Goal: Information Seeking & Learning: Learn about a topic

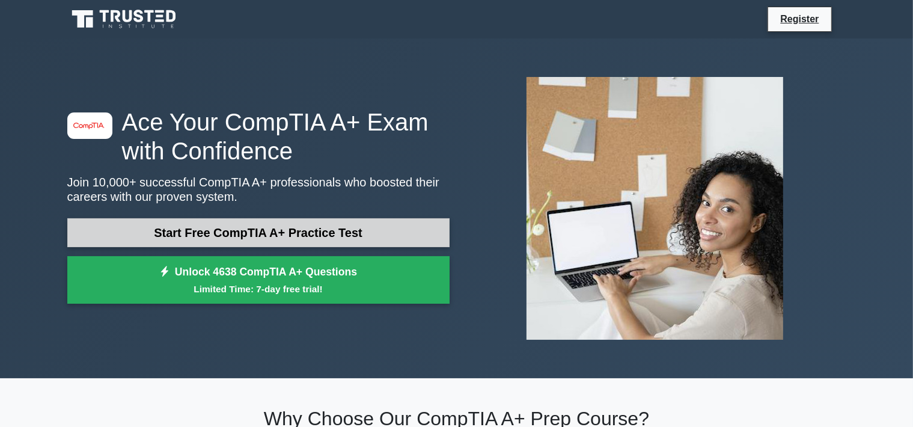
click at [368, 238] on link "Start Free CompTIA A+ Practice Test" at bounding box center [258, 232] width 382 height 29
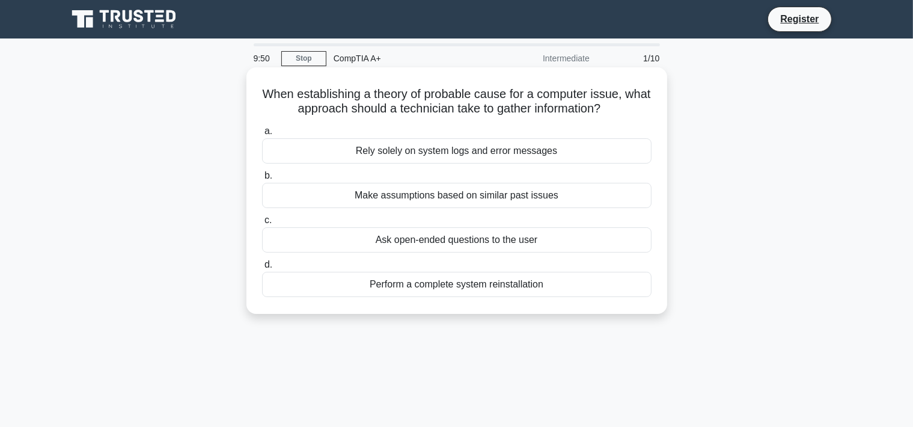
click at [399, 239] on div "Ask open-ended questions to the user" at bounding box center [457, 239] width 390 height 25
click at [262, 224] on input "c. Ask open-ended questions to the user" at bounding box center [262, 220] width 0 height 8
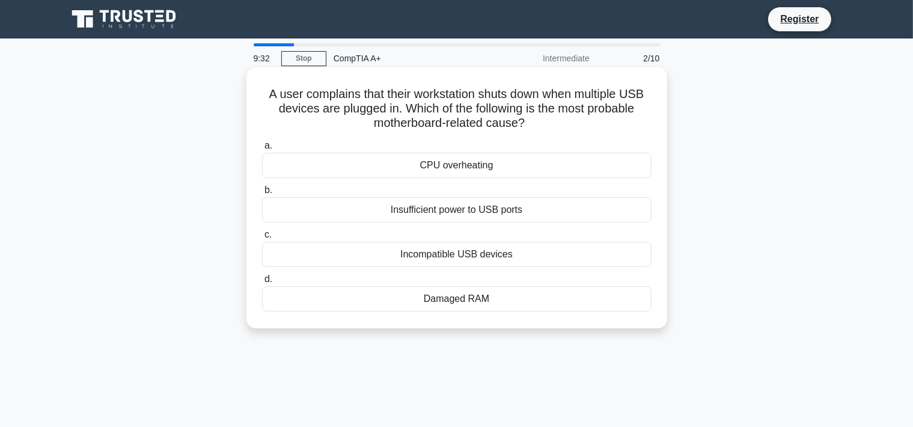
click at [401, 218] on div "Insufficient power to USB ports" at bounding box center [457, 209] width 390 height 25
click at [262, 194] on input "b. Insufficient power to USB ports" at bounding box center [262, 190] width 0 height 8
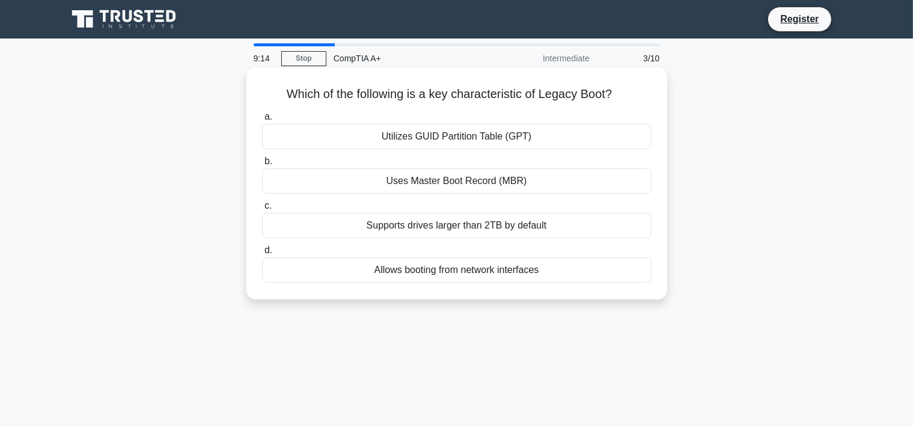
click at [443, 140] on div "Utilizes GUID Partition Table (GPT)" at bounding box center [457, 136] width 390 height 25
click at [262, 121] on input "a. Utilizes GUID Partition Table (GPT)" at bounding box center [262, 117] width 0 height 8
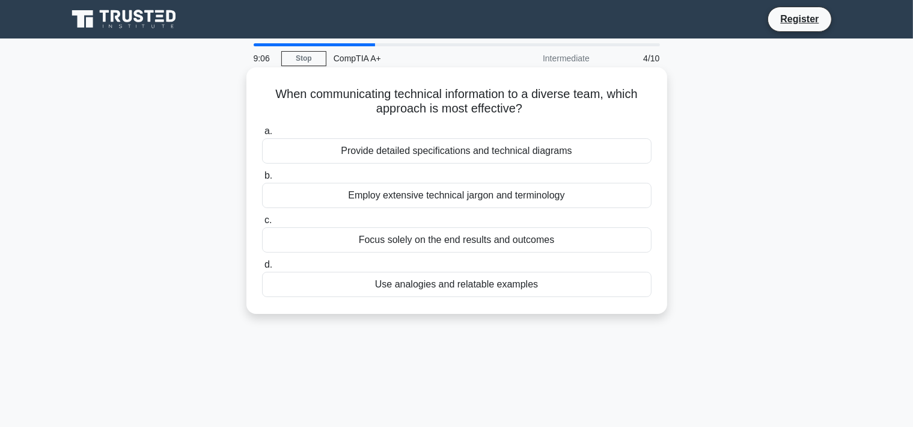
click at [427, 283] on div "Use analogies and relatable examples" at bounding box center [457, 284] width 390 height 25
click at [262, 269] on input "d. Use analogies and relatable examples" at bounding box center [262, 265] width 0 height 8
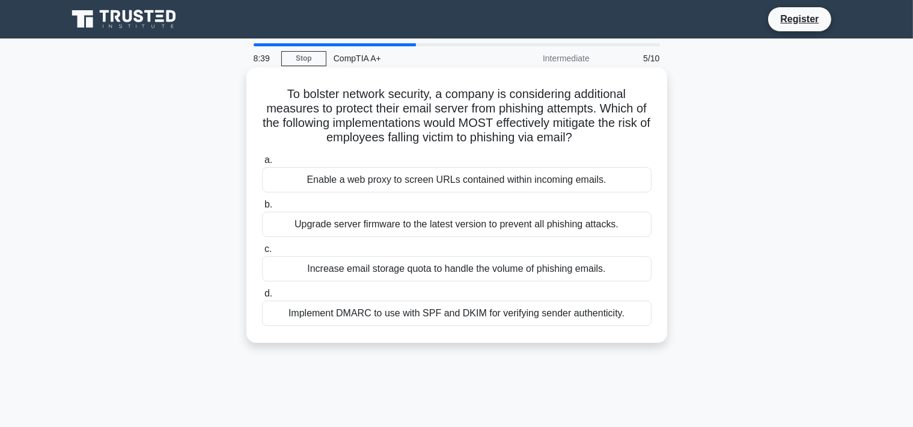
click at [429, 310] on div "Implement DMARC to use with SPF and DKIM for verifying sender authenticity." at bounding box center [457, 313] width 390 height 25
click at [262, 298] on input "d. Implement DMARC to use with SPF and DKIM for verifying sender authenticity." at bounding box center [262, 294] width 0 height 8
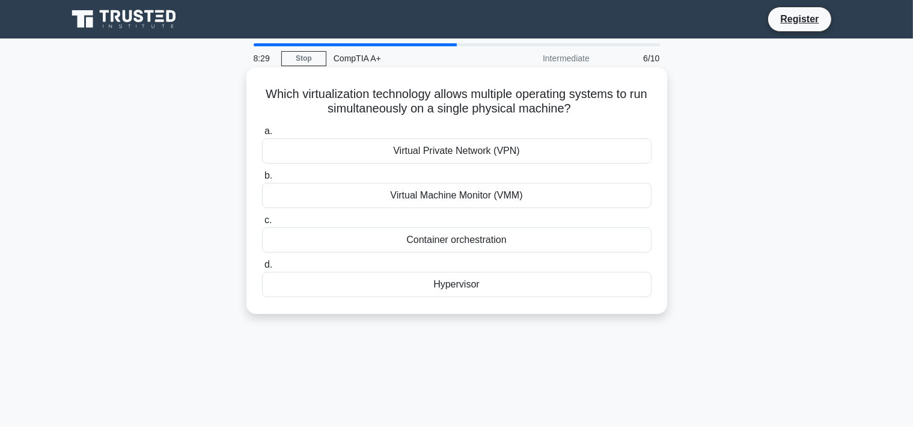
click at [434, 284] on div "Hypervisor" at bounding box center [457, 284] width 390 height 25
click at [262, 269] on input "d. Hypervisor" at bounding box center [262, 265] width 0 height 8
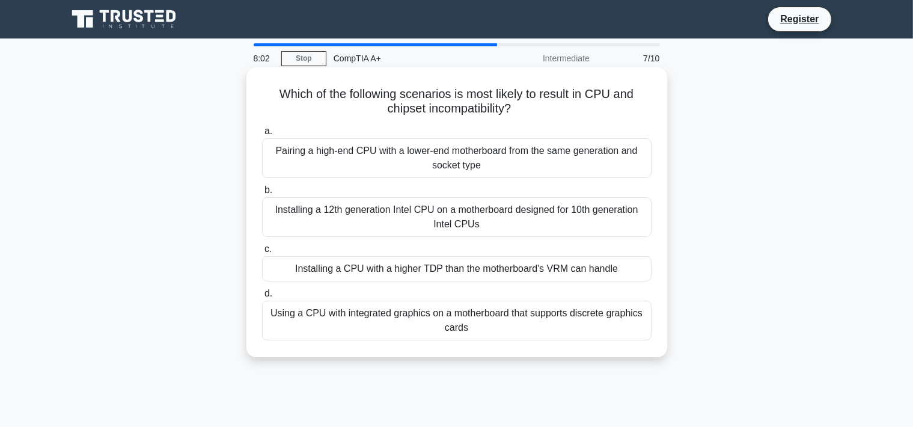
click at [441, 227] on div "Installing a 12th generation Intel CPU on a motherboard designed for 10th gener…" at bounding box center [457, 217] width 390 height 40
click at [262, 194] on input "b. Installing a 12th generation Intel CPU on a motherboard designed for 10th ge…" at bounding box center [262, 190] width 0 height 8
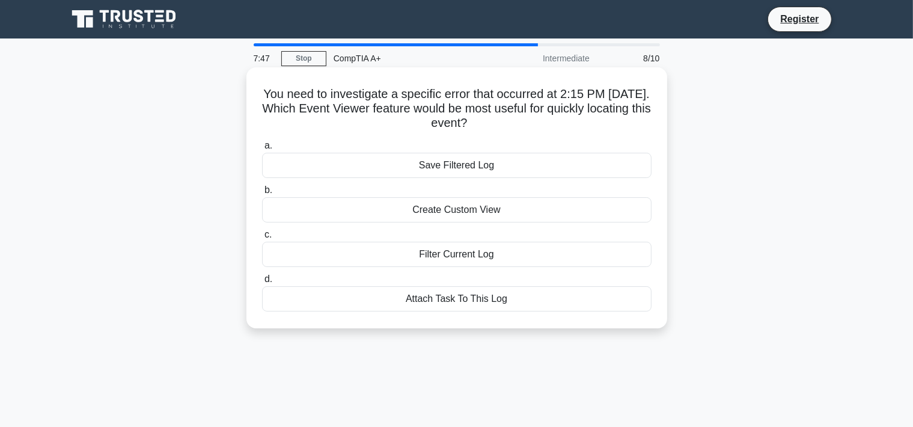
click at [444, 219] on div "Create Custom View" at bounding box center [457, 209] width 390 height 25
click at [262, 194] on input "b. Create Custom View" at bounding box center [262, 190] width 0 height 8
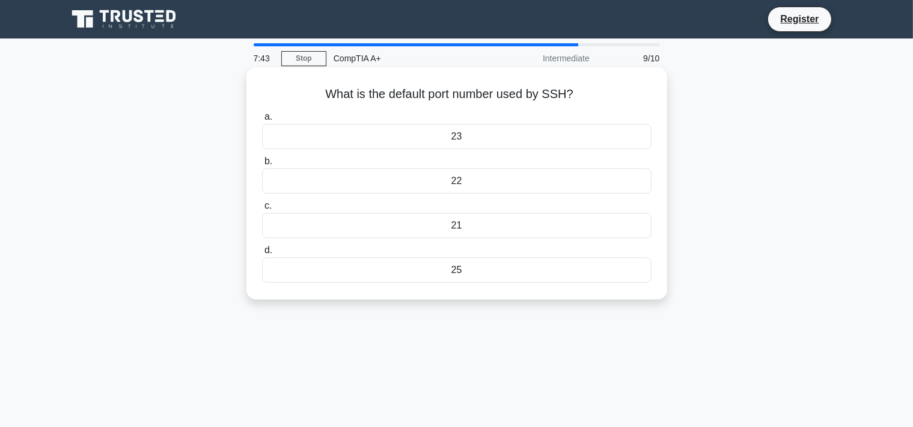
click at [449, 182] on div "22" at bounding box center [457, 180] width 390 height 25
click at [262, 165] on input "b. 22" at bounding box center [262, 162] width 0 height 8
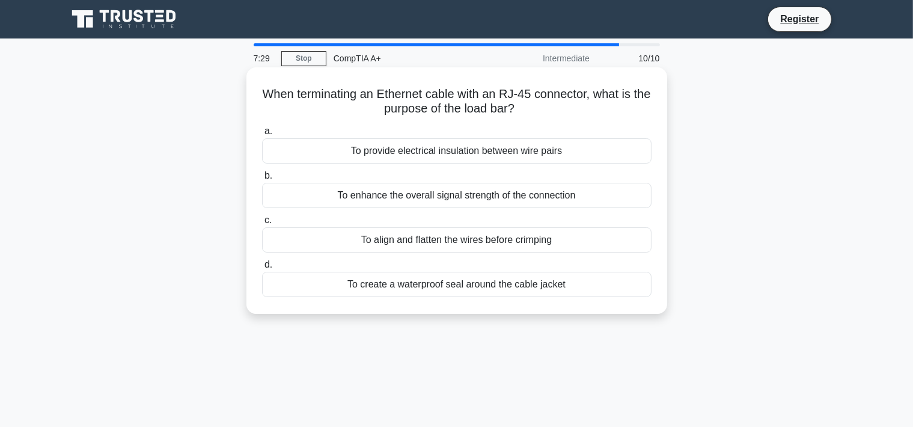
click at [437, 248] on div "To align and flatten the wires before crimping" at bounding box center [457, 239] width 390 height 25
click at [262, 224] on input "c. To align and flatten the wires before crimping" at bounding box center [262, 220] width 0 height 8
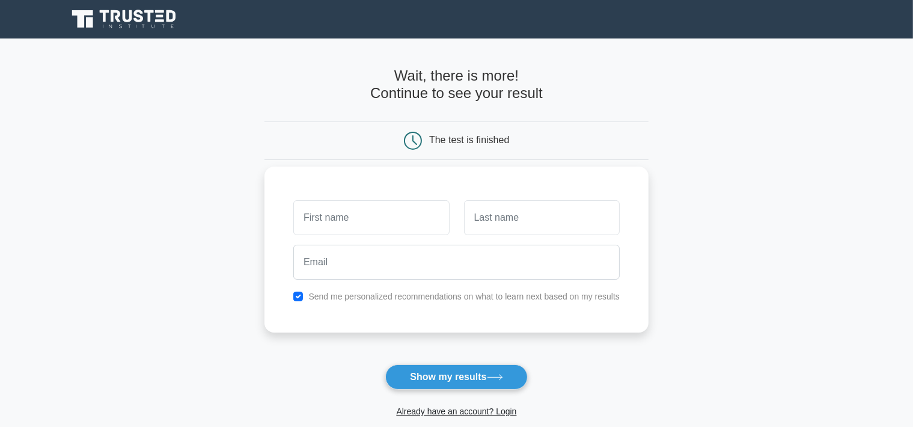
click at [388, 223] on input "text" at bounding box center [371, 217] width 156 height 35
type input "daniel"
type input "leheup"
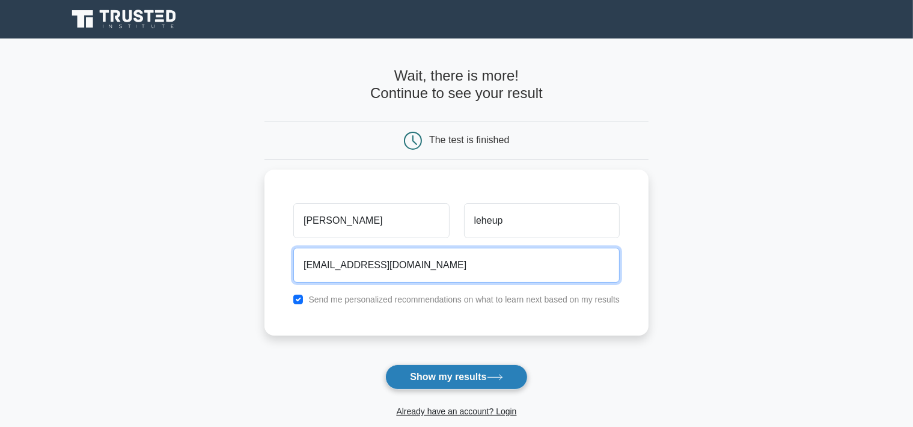
type input "danielleheup@gmail.com"
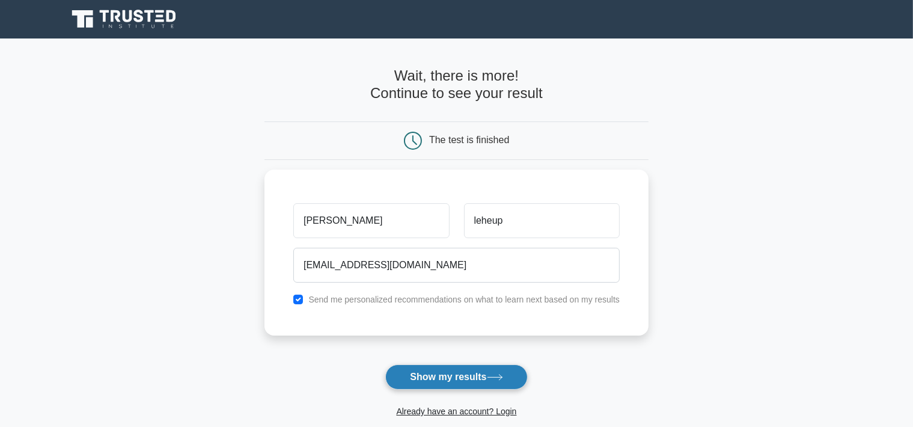
click at [430, 386] on button "Show my results" at bounding box center [456, 376] width 142 height 25
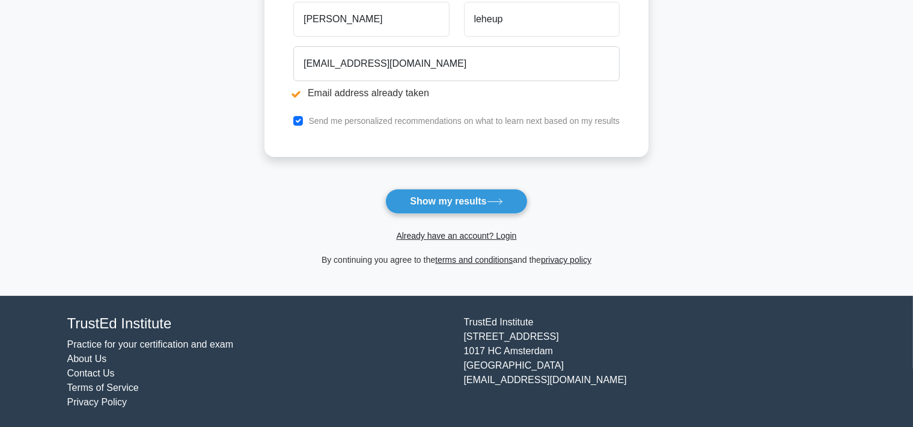
scroll to position [244, 0]
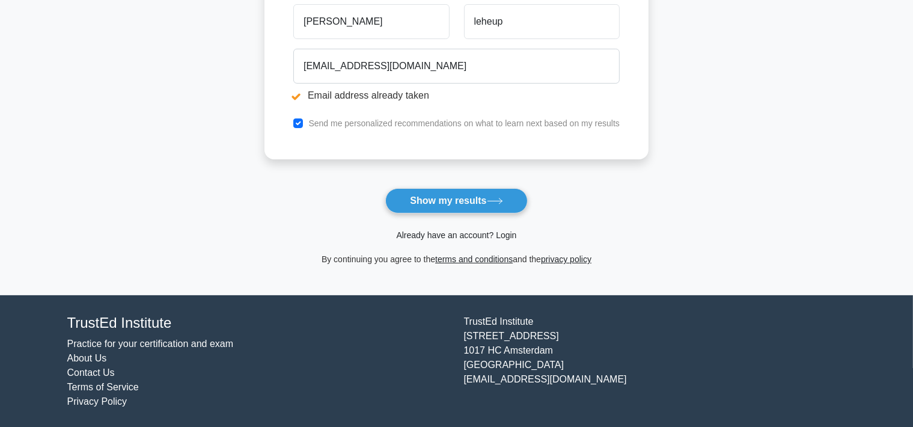
click at [441, 239] on link "Already have an account? Login" at bounding box center [456, 235] width 120 height 10
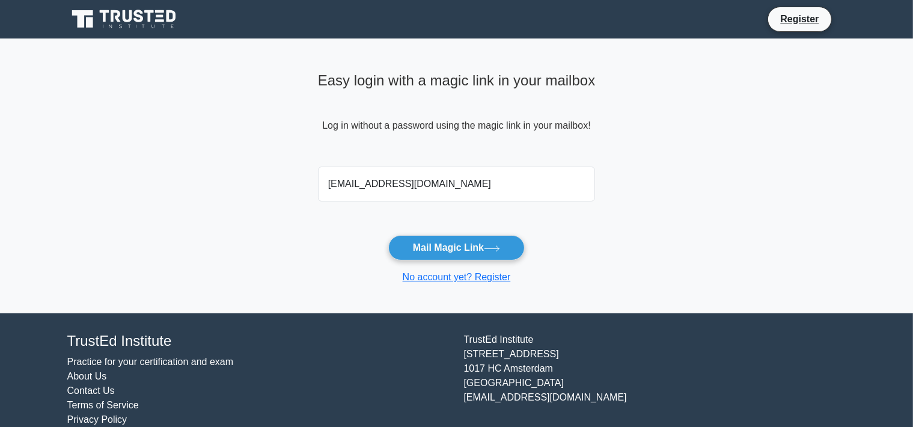
type input "danielleheup@gmail.com"
click at [504, 244] on button "Mail Magic Link" at bounding box center [456, 247] width 136 height 25
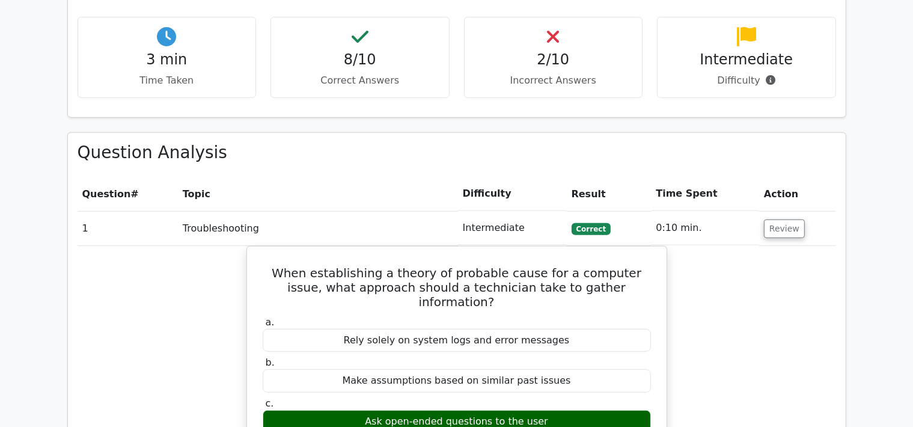
scroll to position [847, 0]
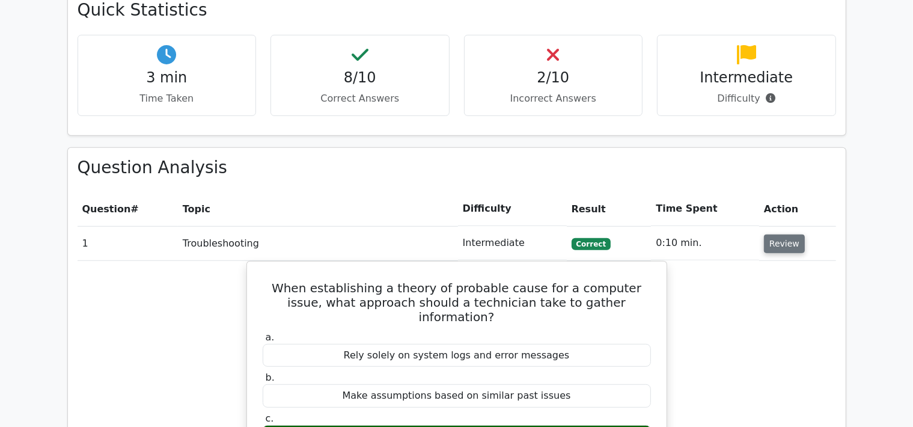
click at [776, 234] on button "Review" at bounding box center [784, 243] width 41 height 19
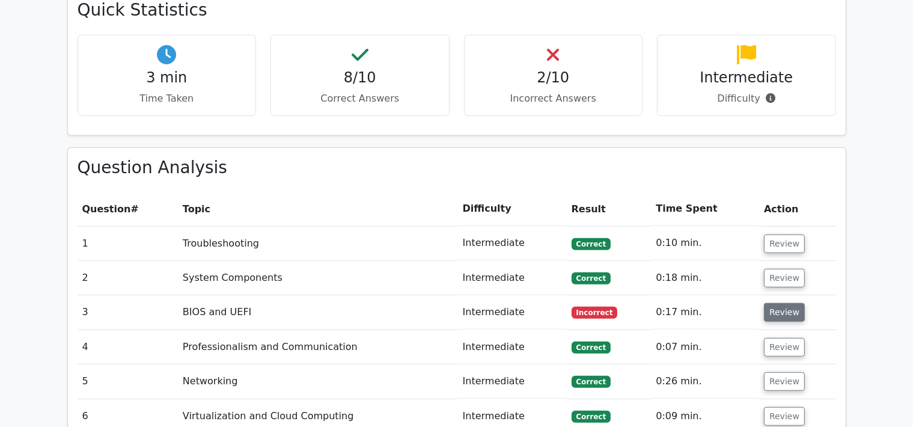
click at [784, 303] on button "Review" at bounding box center [784, 312] width 41 height 19
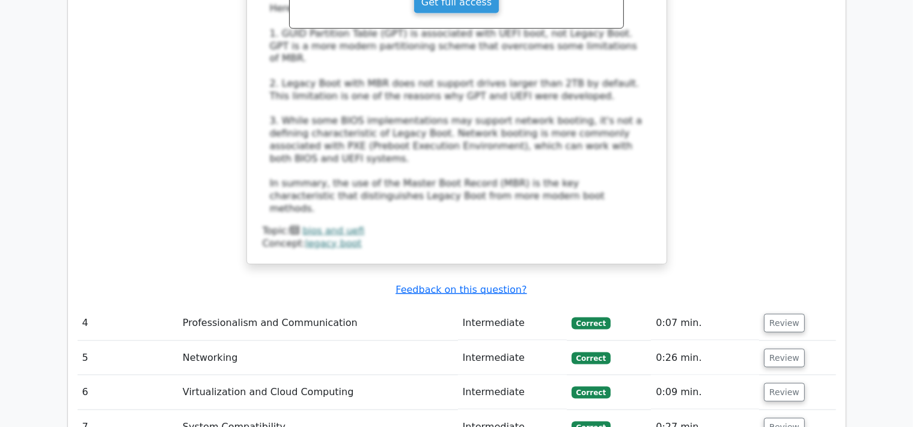
scroll to position [1693, 0]
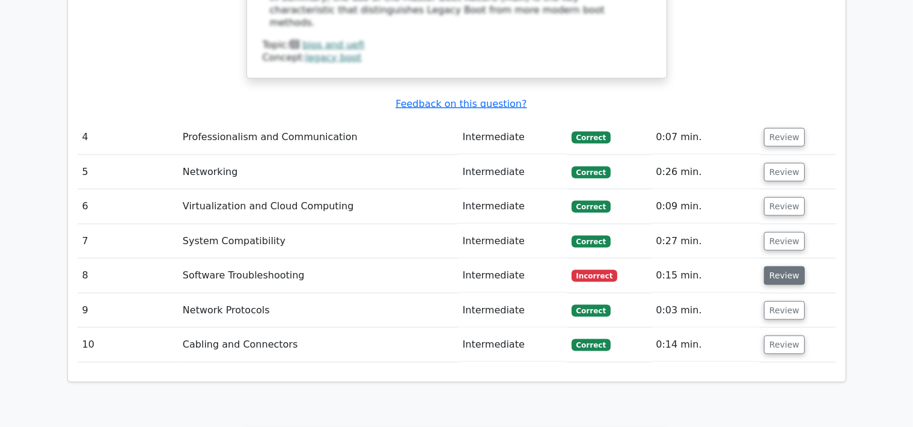
click at [793, 266] on button "Review" at bounding box center [784, 275] width 41 height 19
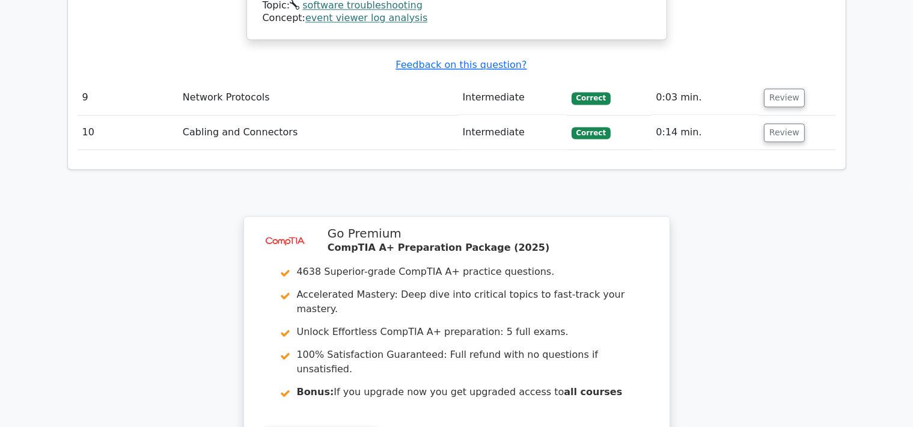
scroll to position [2709, 0]
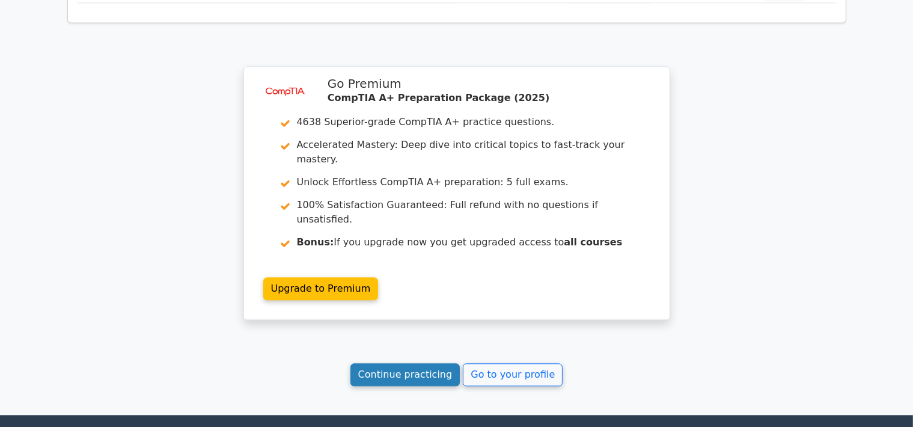
click at [417, 363] on link "Continue practicing" at bounding box center [406, 374] width 110 height 23
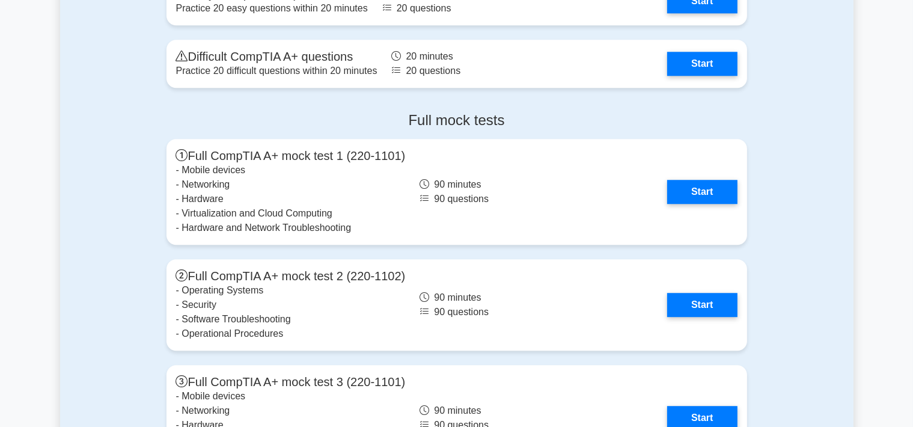
scroll to position [3047, 0]
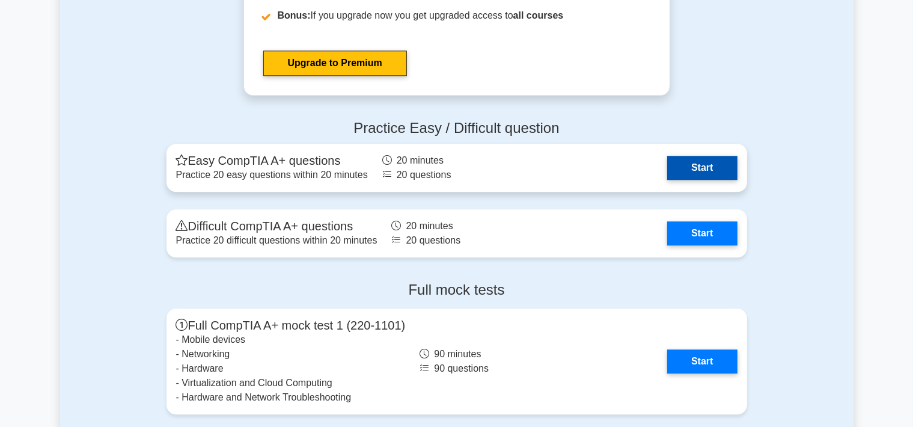
click at [713, 160] on link "Start" at bounding box center [702, 168] width 70 height 24
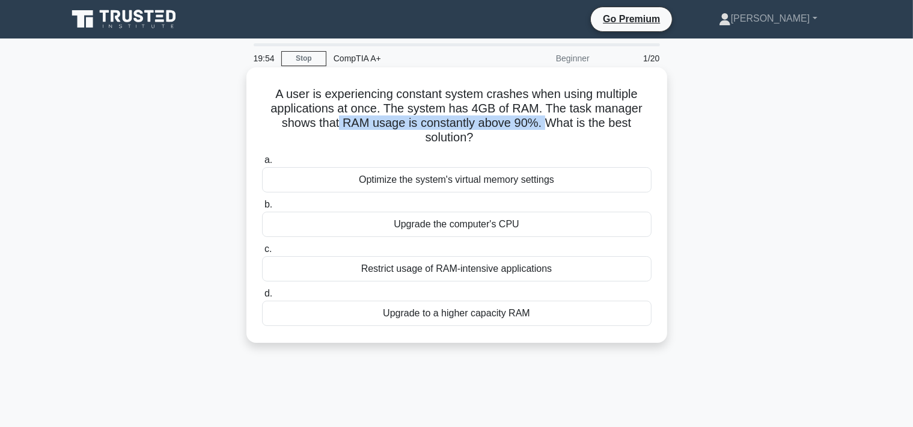
drag, startPoint x: 342, startPoint y: 124, endPoint x: 547, endPoint y: 124, distance: 205.0
click at [547, 124] on h5 "A user is experiencing constant system crashes when using multiple applications…" at bounding box center [457, 116] width 392 height 59
click at [441, 182] on div "Optimize the system's virtual memory settings" at bounding box center [457, 179] width 390 height 25
click at [262, 164] on input "a. Optimize the system's virtual memory settings" at bounding box center [262, 160] width 0 height 8
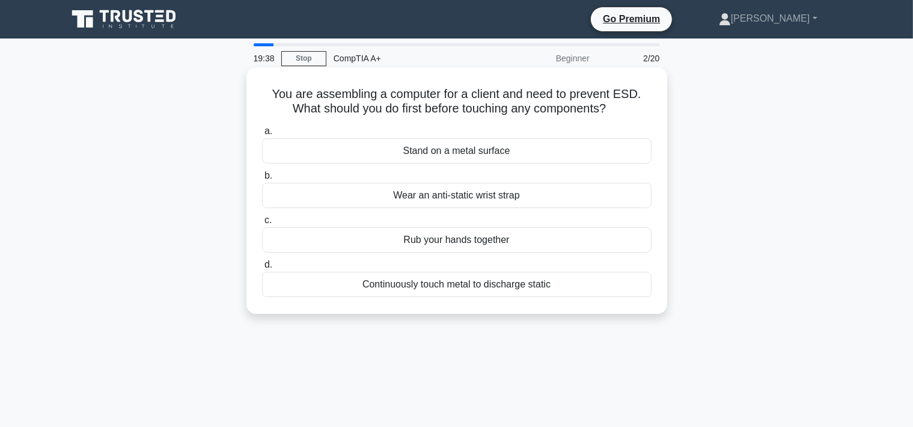
click at [441, 189] on div "Wear an anti-static wrist strap" at bounding box center [457, 195] width 390 height 25
click at [262, 180] on input "b. Wear an anti-static wrist strap" at bounding box center [262, 176] width 0 height 8
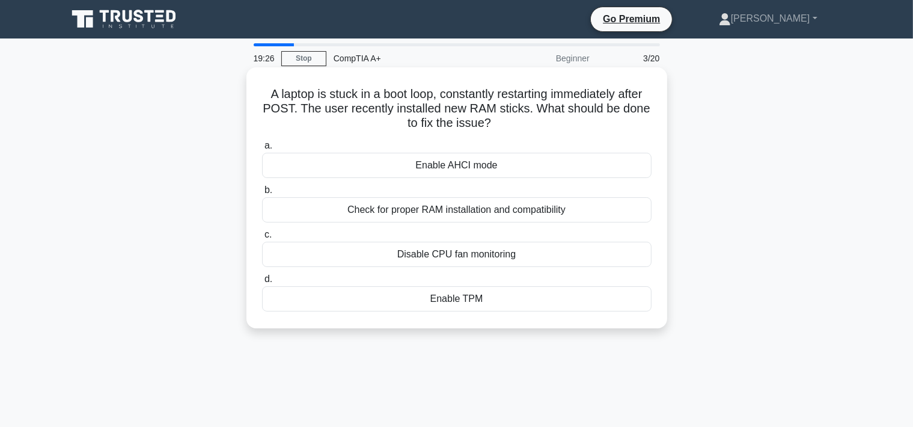
click at [436, 216] on div "Check for proper RAM installation and compatibility" at bounding box center [457, 209] width 390 height 25
click at [262, 194] on input "b. Check for proper RAM installation and compatibility" at bounding box center [262, 190] width 0 height 8
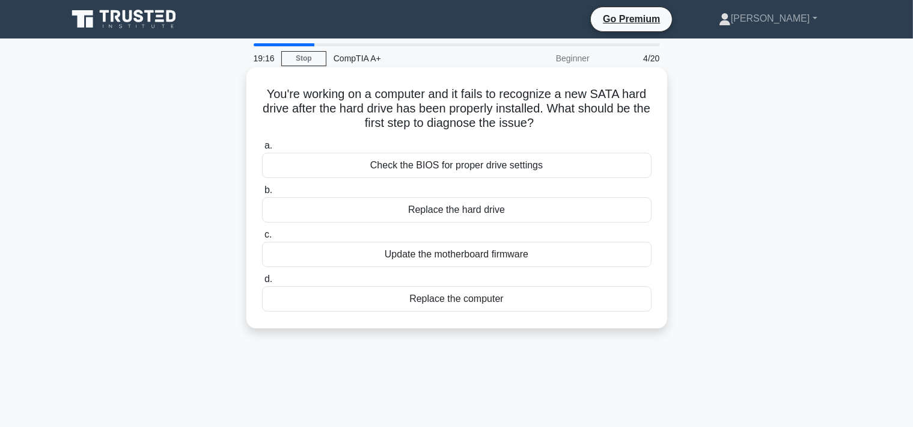
click at [437, 171] on div "Check the BIOS for proper drive settings" at bounding box center [457, 165] width 390 height 25
click at [262, 150] on input "a. Check the BIOS for proper drive settings" at bounding box center [262, 146] width 0 height 8
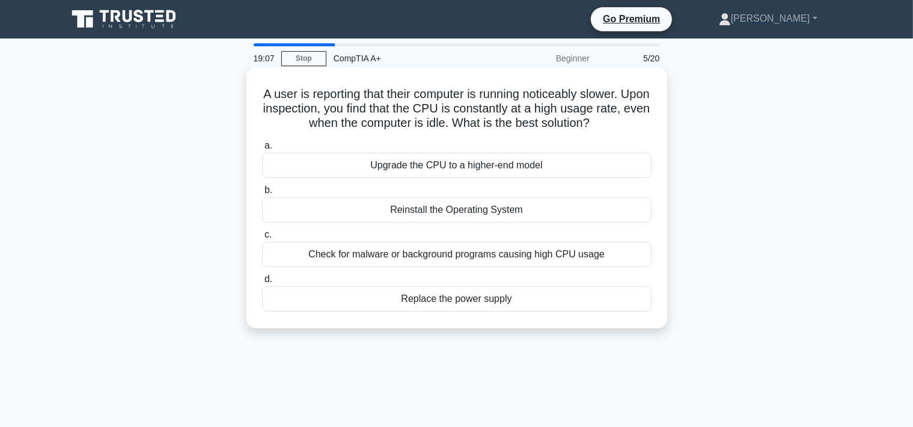
click at [384, 249] on div "Check for malware or background programs causing high CPU usage" at bounding box center [457, 254] width 390 height 25
click at [262, 239] on input "c. Check for malware or background programs causing high CPU usage" at bounding box center [262, 235] width 0 height 8
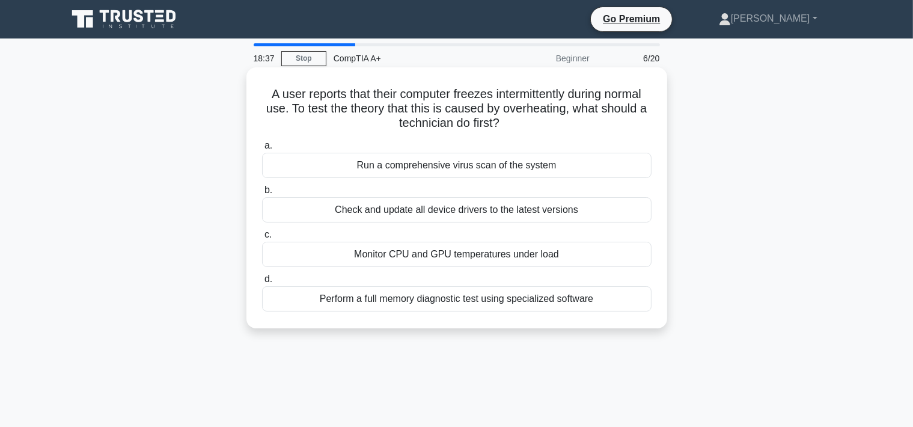
click at [408, 251] on div "Monitor CPU and GPU temperatures under load" at bounding box center [457, 254] width 390 height 25
click at [262, 239] on input "c. Monitor CPU and GPU temperatures under load" at bounding box center [262, 235] width 0 height 8
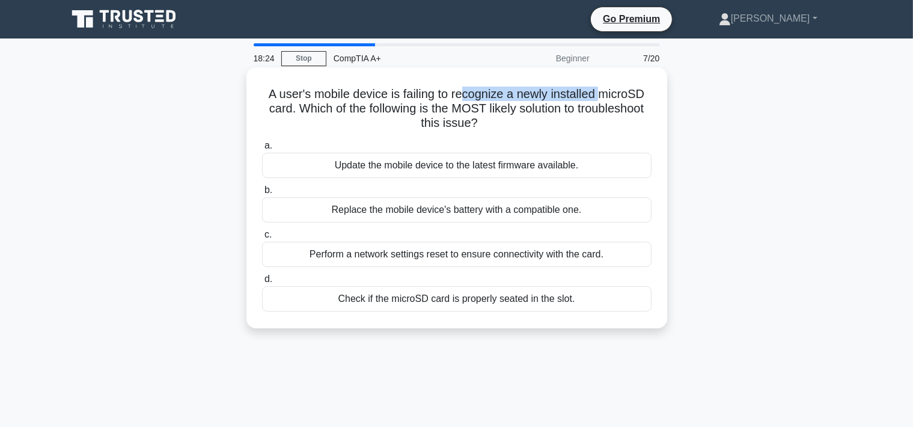
drag, startPoint x: 464, startPoint y: 97, endPoint x: 598, endPoint y: 90, distance: 133.7
click at [598, 90] on h5 "A user's mobile device is failing to recognize a newly installed microSD card. …" at bounding box center [457, 109] width 392 height 44
click at [348, 106] on h5 "A user's mobile device is failing to recognize a newly installed microSD card. …" at bounding box center [457, 109] width 392 height 44
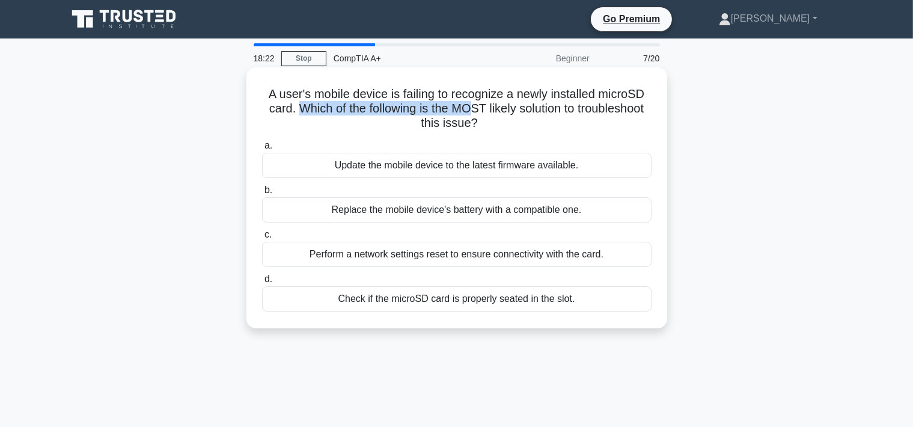
drag, startPoint x: 325, startPoint y: 111, endPoint x: 471, endPoint y: 114, distance: 146.1
click at [471, 114] on h5 "A user's mobile device is failing to recognize a newly installed microSD card. …" at bounding box center [457, 109] width 392 height 44
click at [405, 155] on div "Update the mobile device to the latest firmware available." at bounding box center [457, 165] width 390 height 25
click at [262, 150] on input "a. Update the mobile device to the latest firmware available." at bounding box center [262, 146] width 0 height 8
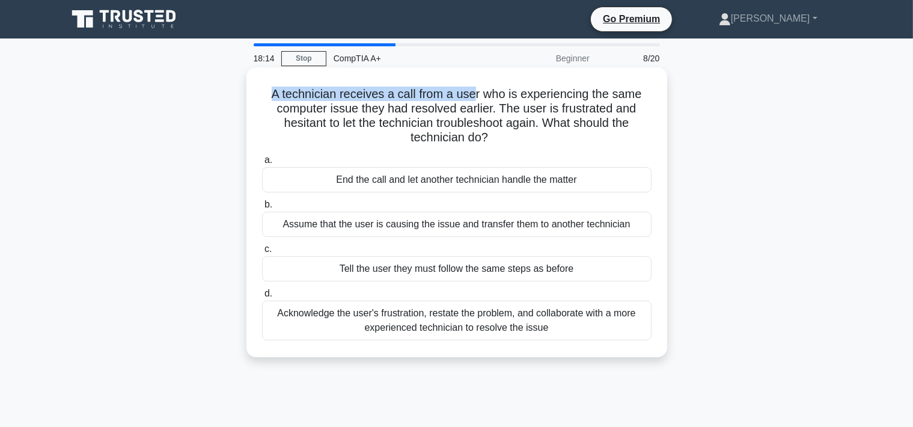
drag, startPoint x: 275, startPoint y: 94, endPoint x: 476, endPoint y: 91, distance: 200.8
click at [476, 91] on h5 "A technician receives a call from a user who is experiencing the same computer …" at bounding box center [457, 116] width 392 height 59
click at [436, 113] on h5 "A technician receives a call from a user who is experiencing the same computer …" at bounding box center [457, 116] width 392 height 59
drag, startPoint x: 545, startPoint y: 123, endPoint x: 611, endPoint y: 123, distance: 66.7
click at [611, 123] on h5 "A technician receives a call from a user who is experiencing the same computer …" at bounding box center [457, 116] width 392 height 59
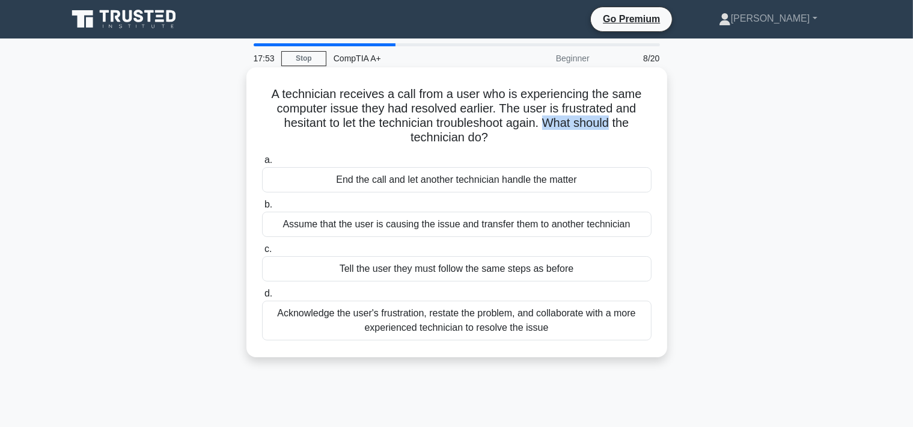
click at [611, 123] on h5 "A technician receives a call from a user who is experiencing the same computer …" at bounding box center [457, 116] width 392 height 59
click at [528, 330] on div "Acknowledge the user's frustration, restate the problem, and collaborate with a…" at bounding box center [457, 321] width 390 height 40
click at [262, 298] on input "d. Acknowledge the user's frustration, restate the problem, and collaborate wit…" at bounding box center [262, 294] width 0 height 8
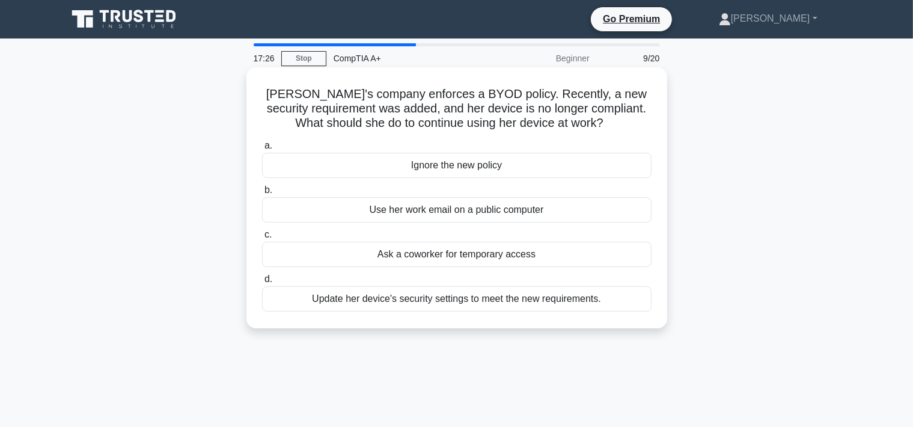
click at [486, 301] on div "Update her device's security settings to meet the new requirements." at bounding box center [457, 298] width 390 height 25
click at [262, 283] on input "d. Update her device's security settings to meet the new requirements." at bounding box center [262, 279] width 0 height 8
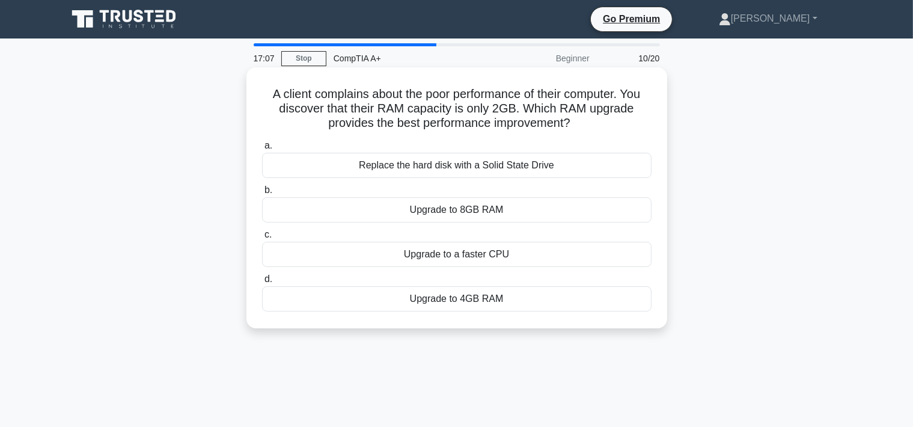
click at [532, 213] on div "Upgrade to 8GB RAM" at bounding box center [457, 209] width 390 height 25
click at [262, 194] on input "b. Upgrade to 8GB RAM" at bounding box center [262, 190] width 0 height 8
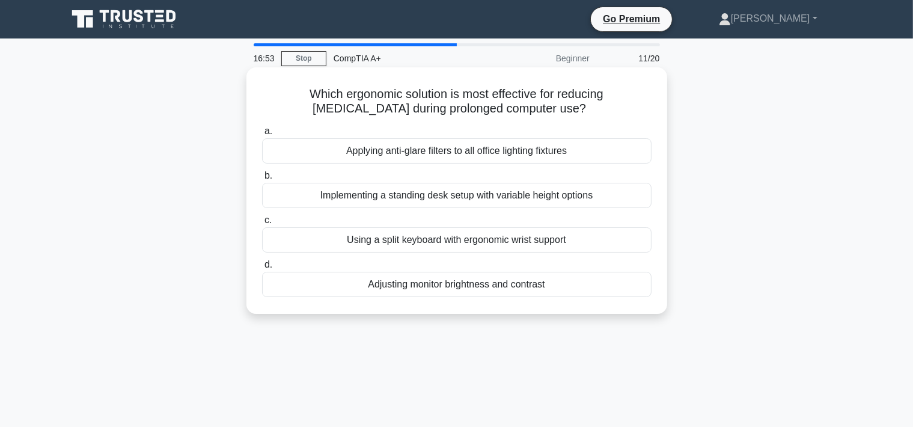
click at [483, 287] on div "Adjusting monitor brightness and contrast" at bounding box center [457, 284] width 390 height 25
click at [262, 269] on input "d. Adjusting monitor brightness and contrast" at bounding box center [262, 265] width 0 height 8
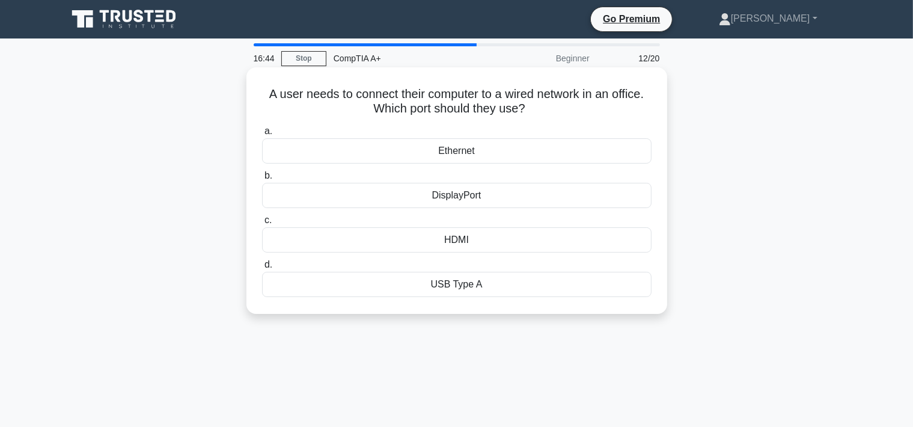
click at [491, 153] on div "Ethernet" at bounding box center [457, 150] width 390 height 25
click at [262, 135] on input "a. Ethernet" at bounding box center [262, 131] width 0 height 8
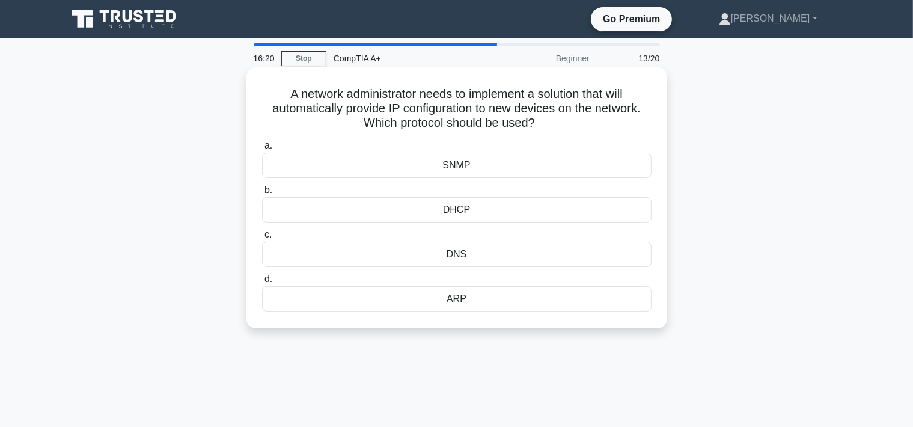
click at [459, 216] on div "DHCP" at bounding box center [457, 209] width 390 height 25
click at [262, 194] on input "b. DHCP" at bounding box center [262, 190] width 0 height 8
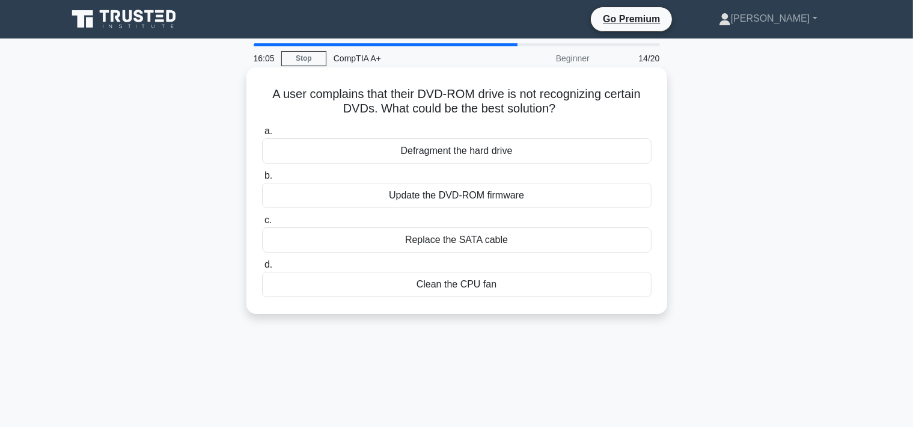
click at [505, 204] on div "Update the DVD-ROM firmware" at bounding box center [457, 195] width 390 height 25
click at [262, 180] on input "b. Update the DVD-ROM firmware" at bounding box center [262, 176] width 0 height 8
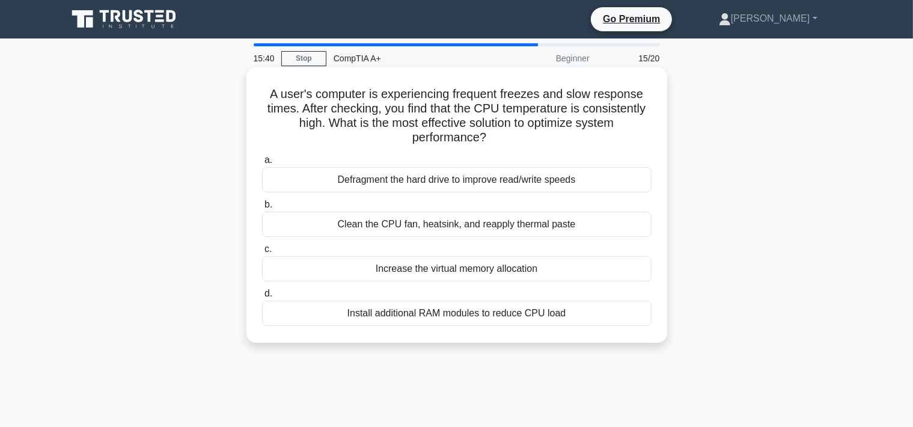
click at [441, 228] on div "Clean the CPU fan, heatsink, and reapply thermal paste" at bounding box center [457, 224] width 390 height 25
click at [262, 209] on input "b. Clean the CPU fan, heatsink, and reapply thermal paste" at bounding box center [262, 205] width 0 height 8
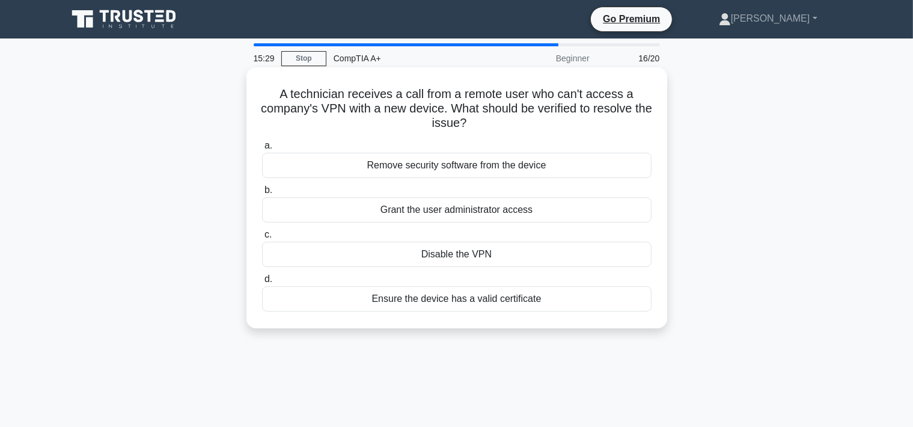
click at [520, 295] on div "Ensure the device has a valid certificate" at bounding box center [457, 298] width 390 height 25
click at [262, 283] on input "d. Ensure the device has a valid certificate" at bounding box center [262, 279] width 0 height 8
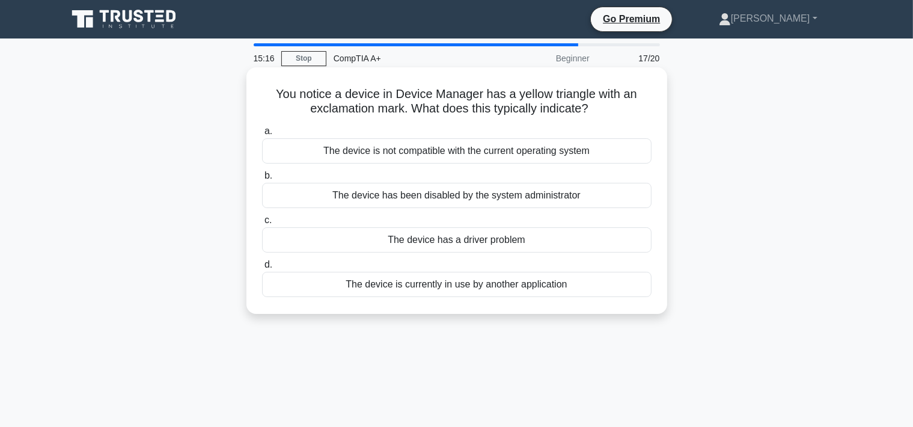
click at [475, 239] on div "The device has a driver problem" at bounding box center [457, 239] width 390 height 25
click at [262, 224] on input "c. The device has a driver problem" at bounding box center [262, 220] width 0 height 8
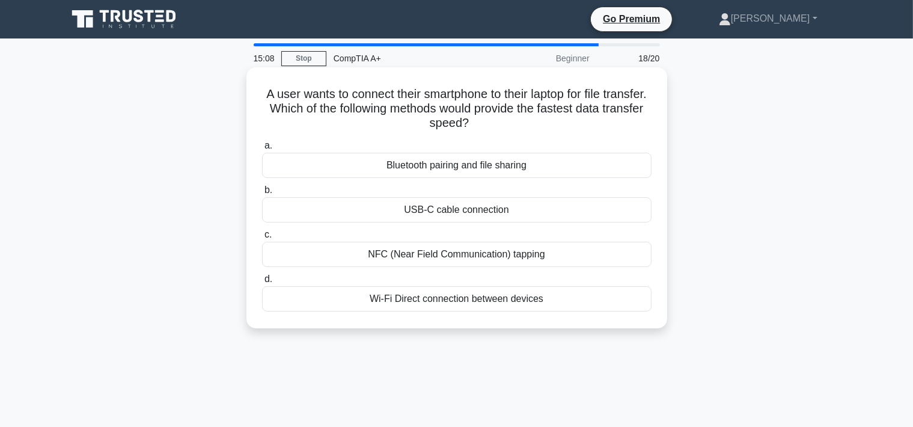
click at [547, 208] on div "USB-C cable connection" at bounding box center [457, 209] width 390 height 25
click at [262, 194] on input "b. USB-C cable connection" at bounding box center [262, 190] width 0 height 8
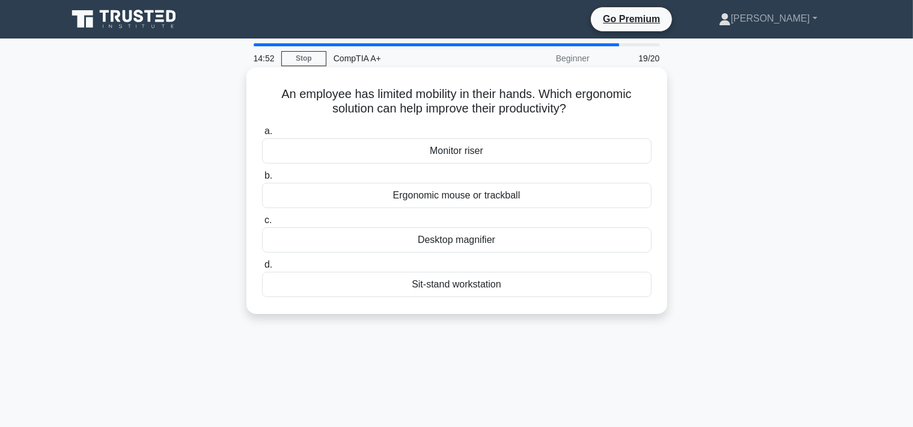
click at [633, 198] on div "Ergonomic mouse or trackball" at bounding box center [457, 195] width 390 height 25
click at [262, 180] on input "b. Ergonomic mouse or trackball" at bounding box center [262, 176] width 0 height 8
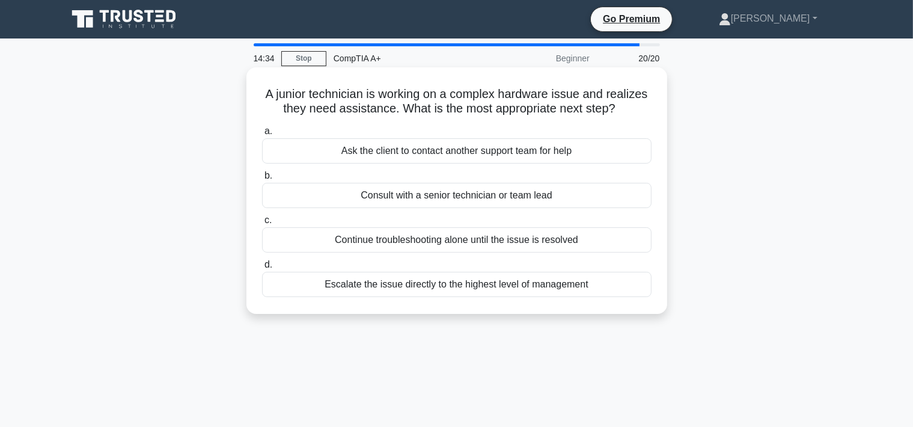
click at [545, 198] on div "Consult with a senior technician or team lead" at bounding box center [457, 195] width 390 height 25
click at [262, 180] on input "b. Consult with a senior technician or team lead" at bounding box center [262, 176] width 0 height 8
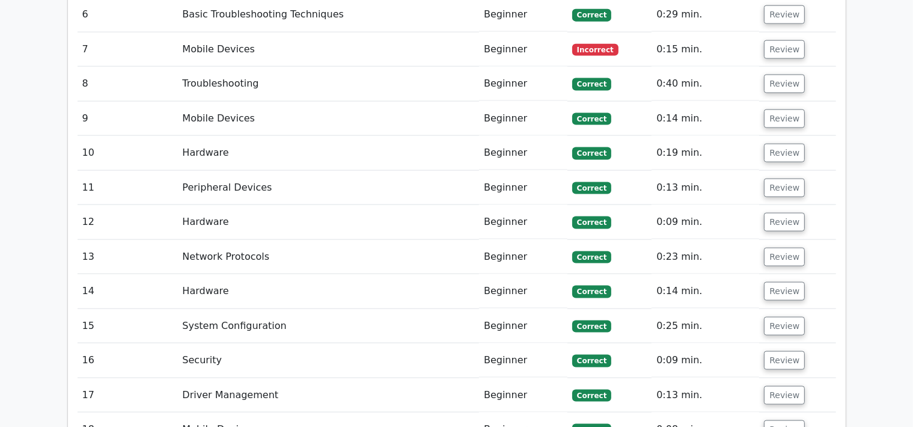
scroll to position [1524, 0]
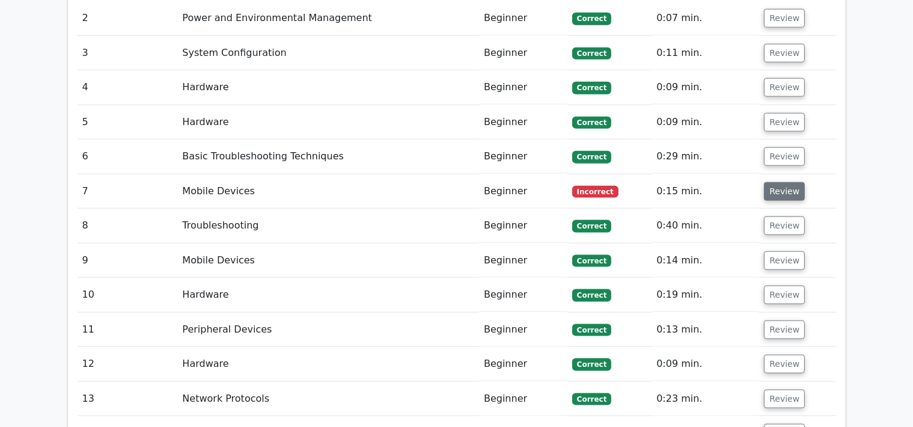
click at [764, 182] on button "Review" at bounding box center [784, 191] width 41 height 19
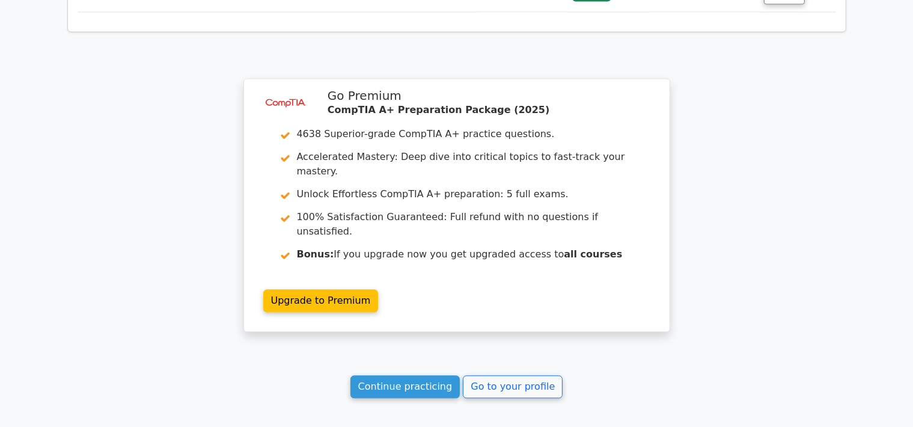
scroll to position [2792, 0]
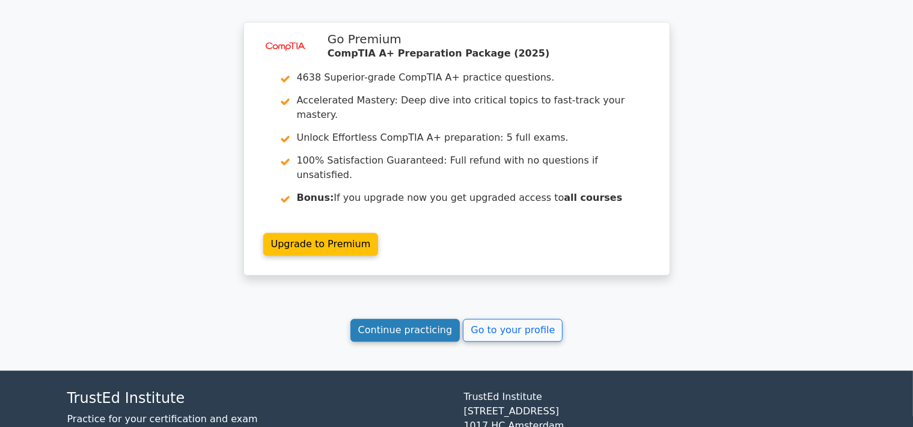
click at [416, 319] on link "Continue practicing" at bounding box center [406, 330] width 110 height 23
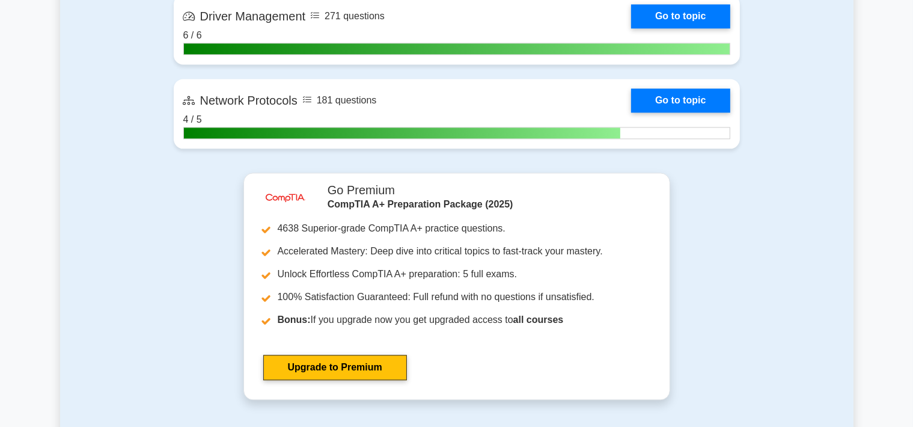
scroll to position [3047, 0]
